Goal: Information Seeking & Learning: Find specific fact

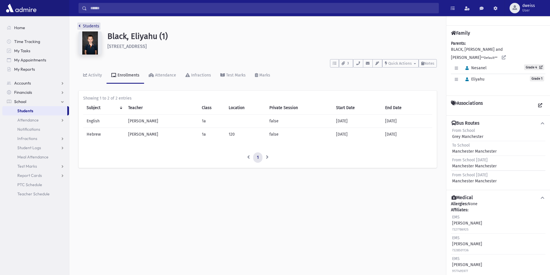
click at [81, 25] on link "Students" at bounding box center [89, 26] width 21 height 5
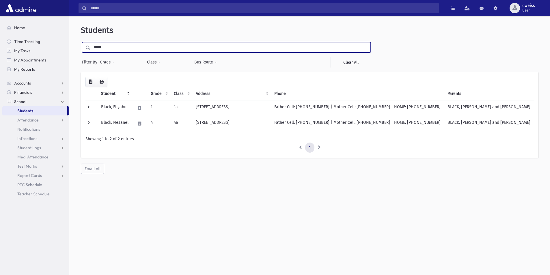
drag, startPoint x: 106, startPoint y: 45, endPoint x: 84, endPoint y: 48, distance: 22.2
click at [84, 48] on div "*****" at bounding box center [226, 47] width 289 height 10
type input "*****"
click at [81, 42] on input "submit" at bounding box center [89, 46] width 16 height 8
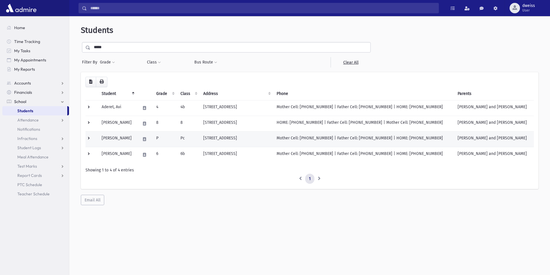
click at [172, 140] on td "P" at bounding box center [165, 139] width 24 height 16
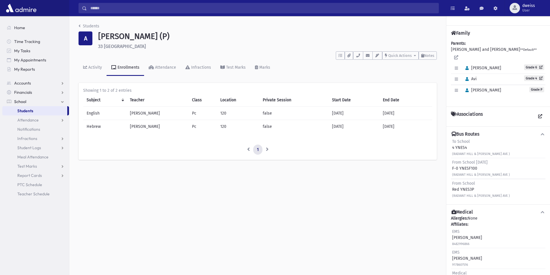
click at [77, 27] on div "Students A Aderet, Shlomo (P) 33 Radiant Hill Lakewood **** To Do's No open tas…" at bounding box center [257, 94] width 377 height 157
click at [79, 27] on icon "breadcrumb" at bounding box center [80, 26] width 2 height 4
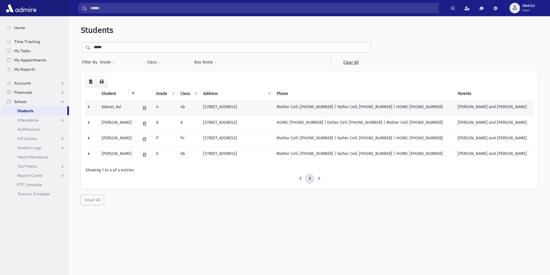
click at [196, 106] on td "4b" at bounding box center [188, 108] width 23 height 16
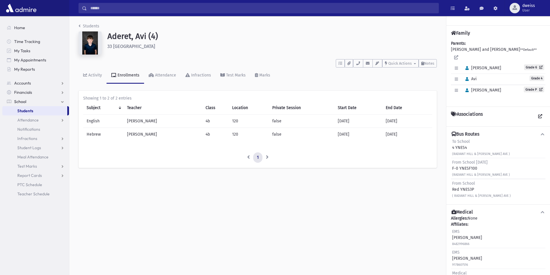
drag, startPoint x: 475, startPoint y: 183, endPoint x: 452, endPoint y: 182, distance: 22.9
click at [452, 182] on div "From School Red YNES3P ( RADIANT HILL & [PERSON_NAME] AVE )" at bounding box center [481, 190] width 59 height 18
drag, startPoint x: 491, startPoint y: 189, endPoint x: 454, endPoint y: 189, distance: 37.3
click at [454, 194] on small "( RADIANT HILL & [PERSON_NAME] AVE )" at bounding box center [481, 196] width 59 height 4
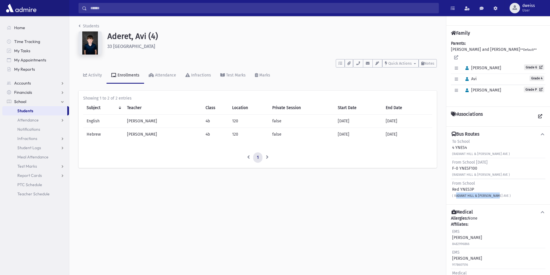
drag, startPoint x: 458, startPoint y: 189, endPoint x: 501, endPoint y: 188, distance: 43.6
click at [501, 188] on div "From School Red YNES3P ( RADIANT HILL & [PERSON_NAME] AVE )" at bounding box center [498, 189] width 94 height 21
drag, startPoint x: 501, startPoint y: 189, endPoint x: 458, endPoint y: 191, distance: 42.3
click at [458, 191] on div "From School Red YNES3P ( RADIANT HILL & [PERSON_NAME] AVE )" at bounding box center [498, 189] width 94 height 21
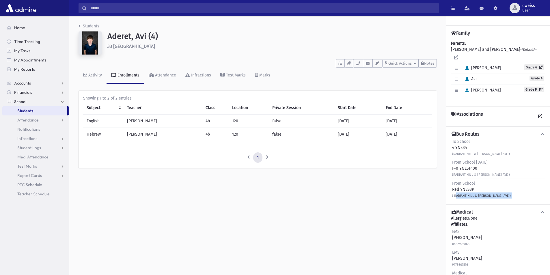
drag, startPoint x: 160, startPoint y: 46, endPoint x: 105, endPoint y: 44, distance: 54.9
click at [105, 44] on div "Aderet, Avi (4) 33 [GEOGRAPHIC_DATA]" at bounding box center [272, 43] width 335 height 25
click at [168, 45] on h6 "33 [GEOGRAPHIC_DATA]" at bounding box center [272, 46] width 330 height 5
drag, startPoint x: 164, startPoint y: 46, endPoint x: 103, endPoint y: 45, distance: 61.0
click at [103, 45] on div "Aderet, Avi (4) 33 [GEOGRAPHIC_DATA]" at bounding box center [258, 43] width 364 height 25
